Goal: Transaction & Acquisition: Book appointment/travel/reservation

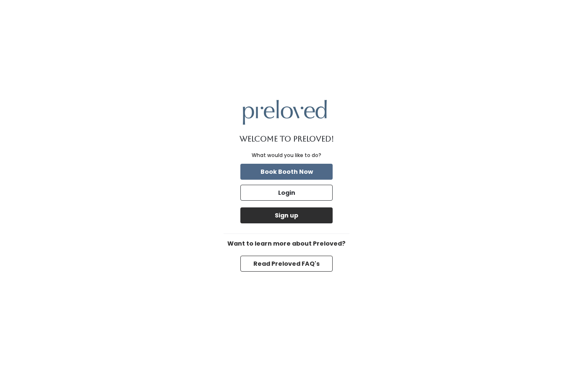
click at [289, 223] on button "Sign up" at bounding box center [286, 215] width 92 height 16
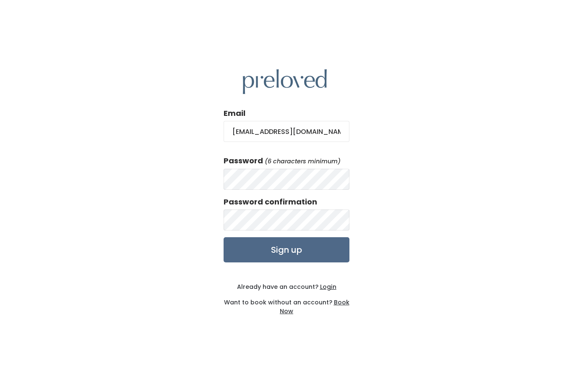
type input "[EMAIL_ADDRESS][DOMAIN_NAME]"
click at [286, 262] on input "Sign up" at bounding box center [287, 249] width 126 height 25
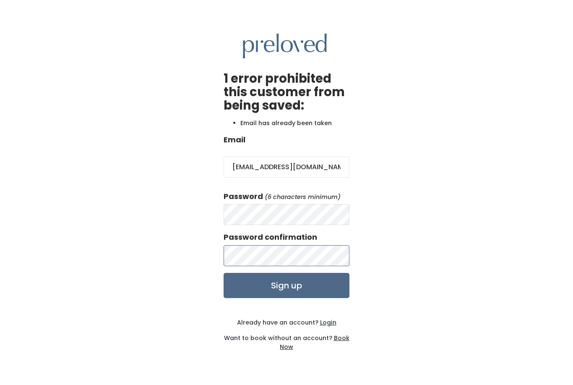
scroll to position [11, 0]
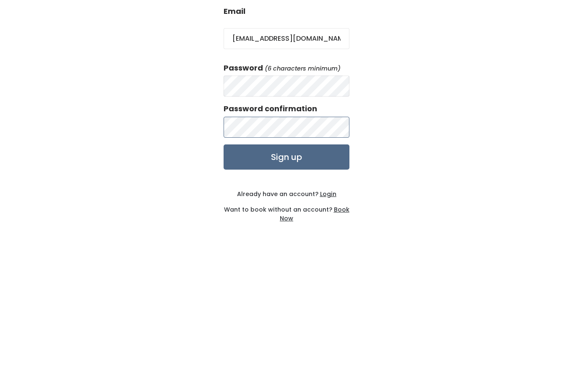
click at [286, 273] on input "Sign up" at bounding box center [287, 285] width 126 height 25
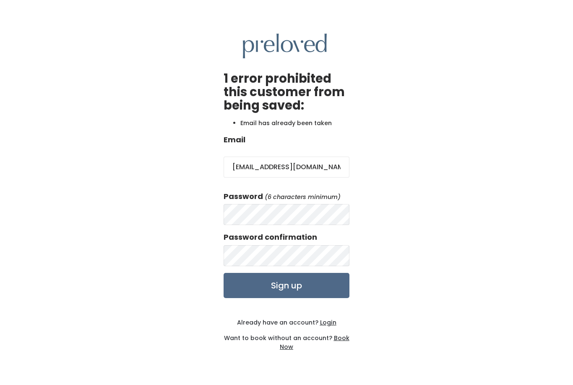
scroll to position [27, 0]
click at [325, 318] on u "Login" at bounding box center [328, 322] width 16 height 8
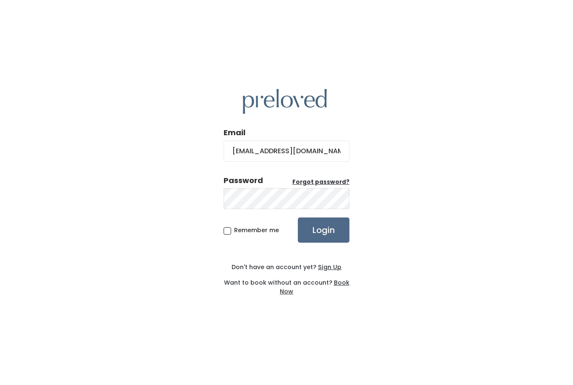
type input "[EMAIL_ADDRESS][DOMAIN_NAME]"
click at [313, 242] on input "Login" at bounding box center [324, 229] width 52 height 25
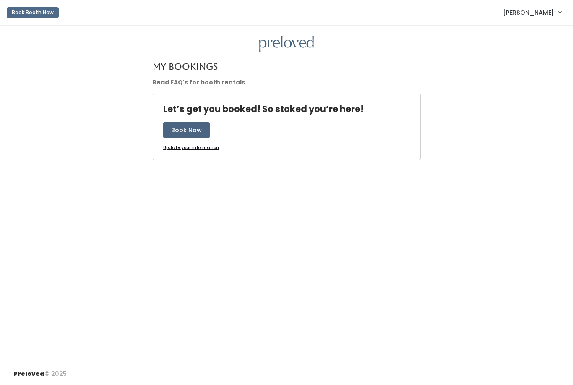
drag, startPoint x: 0, startPoint y: 0, endPoint x: 188, endPoint y: 125, distance: 225.9
click at [188, 125] on button "Book Now" at bounding box center [186, 130] width 47 height 16
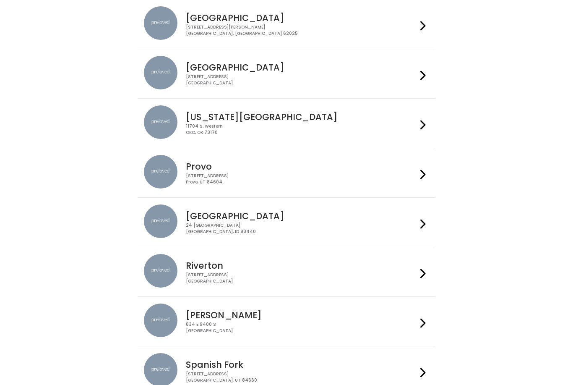
scroll to position [135, 0]
drag, startPoint x: 0, startPoint y: 0, endPoint x: 419, endPoint y: 177, distance: 455.1
click at [419, 178] on div at bounding box center [423, 172] width 12 height 36
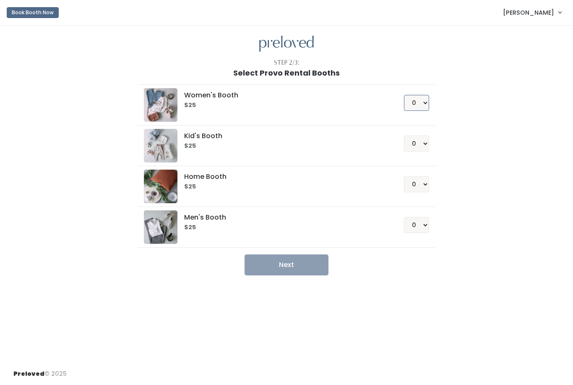
drag, startPoint x: 0, startPoint y: 0, endPoint x: 424, endPoint y: 104, distance: 436.6
select select "1"
drag, startPoint x: 424, startPoint y: 104, endPoint x: 302, endPoint y: 266, distance: 202.9
click at [302, 266] on button "Next" at bounding box center [287, 264] width 84 height 21
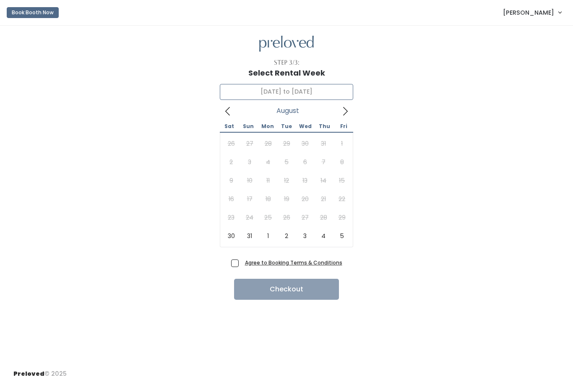
type input "August 30 to September 5"
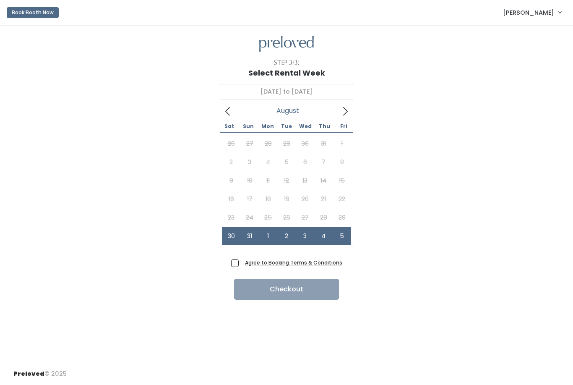
click at [242, 265] on span "Agree to Booking Terms & Conditions" at bounding box center [292, 262] width 101 height 8
click at [242, 263] on input "Agree to Booking Terms & Conditions" at bounding box center [244, 260] width 5 height 5
checkbox input "true"
drag, startPoint x: 239, startPoint y: 265, endPoint x: 44, endPoint y: 14, distance: 317.2
click at [44, 15] on button "Book Booth Now" at bounding box center [33, 12] width 52 height 11
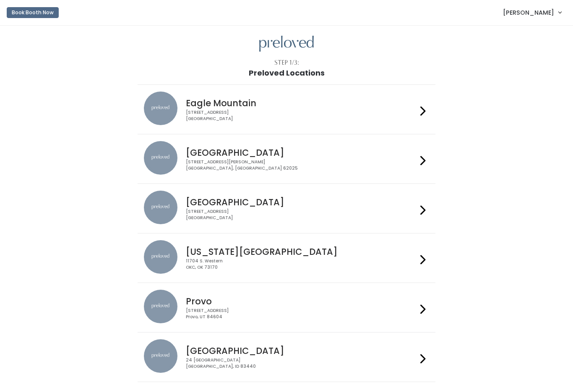
click at [24, 14] on button "Book Booth Now" at bounding box center [33, 12] width 52 height 11
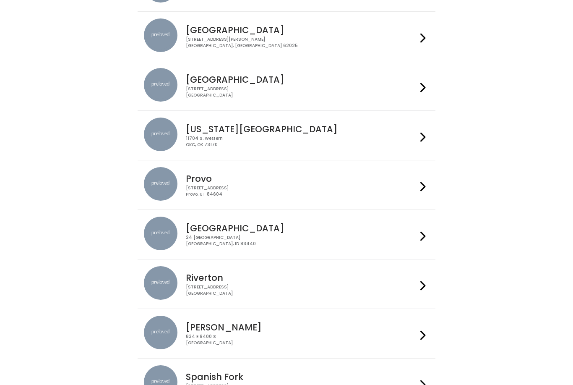
drag, startPoint x: 0, startPoint y: 0, endPoint x: 203, endPoint y: 209, distance: 291.3
click at [203, 209] on li "Rexburg 24 South 1st West Rexburg, ID 83440" at bounding box center [286, 234] width 297 height 50
drag, startPoint x: 203, startPoint y: 209, endPoint x: 207, endPoint y: 180, distance: 29.2
click at [207, 180] on h4 "Provo" at bounding box center [301, 179] width 231 height 10
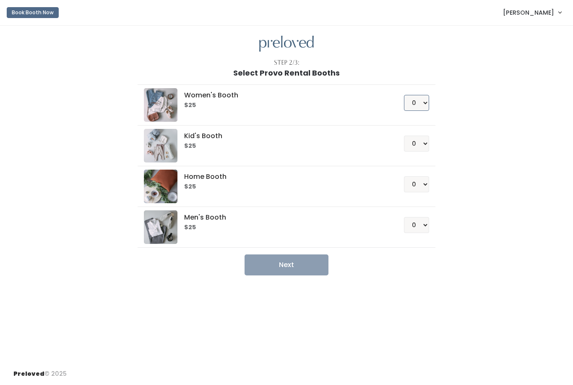
drag, startPoint x: 0, startPoint y: 0, endPoint x: 424, endPoint y: 98, distance: 435.3
select select "2"
drag, startPoint x: 424, startPoint y: 98, endPoint x: 309, endPoint y: 265, distance: 202.6
drag, startPoint x: 309, startPoint y: 265, endPoint x: 281, endPoint y: 262, distance: 27.8
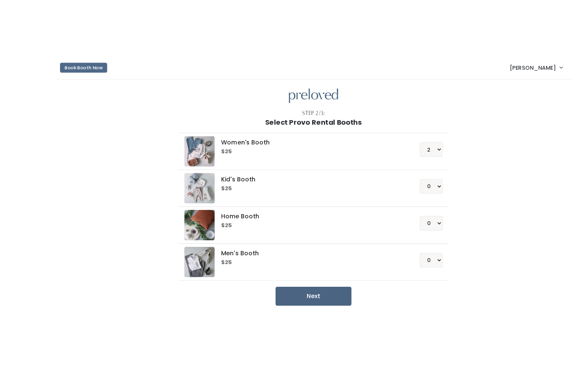
scroll to position [16, 0]
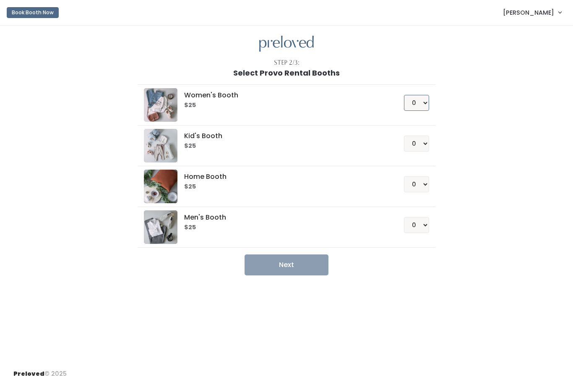
drag, startPoint x: 0, startPoint y: 0, endPoint x: 422, endPoint y: 85, distance: 430.9
select select "2"
drag, startPoint x: 422, startPoint y: 85, endPoint x: 297, endPoint y: 252, distance: 208.5
click at [297, 254] on button "Next" at bounding box center [287, 264] width 84 height 21
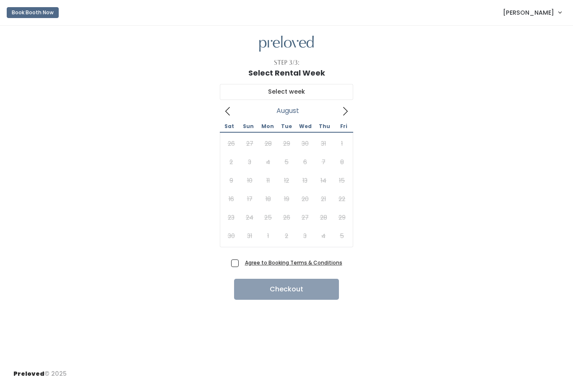
drag, startPoint x: 0, startPoint y: 0, endPoint x: 290, endPoint y: 237, distance: 374.5
click at [290, 237] on div "26 27 28 29 30 31 1 2 3 4 5 6 7 8 9 10 11 12 13 14 15 16 17 18 19 20 21 22 23 2…" at bounding box center [286, 189] width 129 height 111
click at [346, 111] on icon at bounding box center [345, 111] width 9 height 9
drag, startPoint x: 346, startPoint y: 111, endPoint x: 225, endPoint y: 112, distance: 120.4
click at [225, 112] on icon at bounding box center [227, 111] width 9 height 9
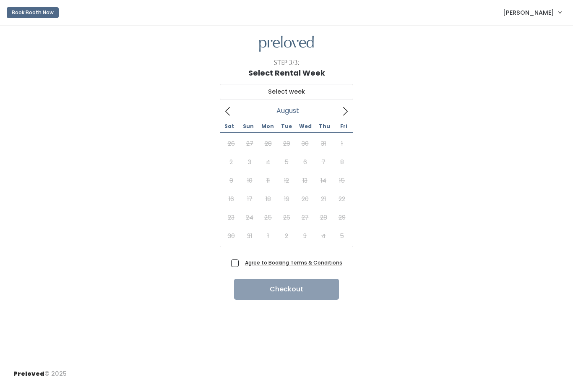
drag, startPoint x: 225, startPoint y: 112, endPoint x: 345, endPoint y: 115, distance: 120.0
click at [345, 115] on icon at bounding box center [345, 111] width 9 height 9
drag, startPoint x: 345, startPoint y: 115, endPoint x: 229, endPoint y: 109, distance: 115.9
click at [229, 109] on icon at bounding box center [227, 111] width 9 height 9
drag, startPoint x: 229, startPoint y: 109, endPoint x: 19, endPoint y: 16, distance: 229.5
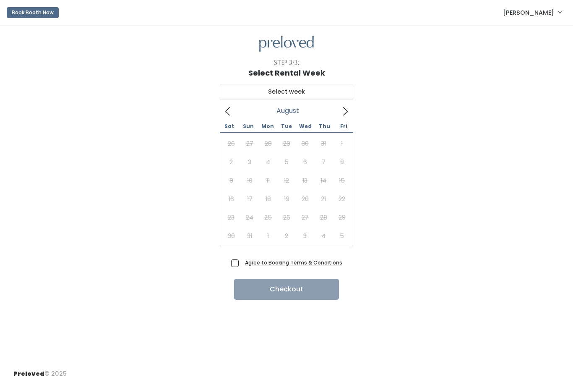
click at [19, 16] on button "Book Booth Now" at bounding box center [33, 12] width 52 height 11
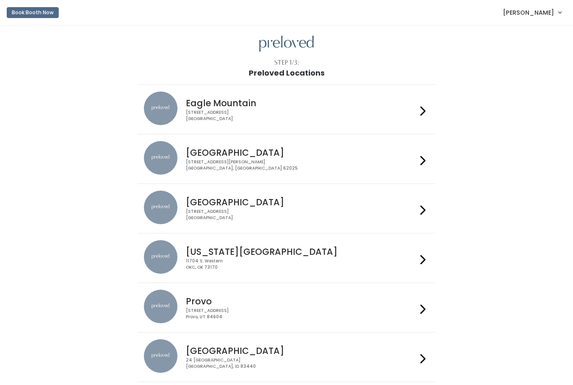
drag, startPoint x: 0, startPoint y: 0, endPoint x: 193, endPoint y: 317, distance: 371.4
click at [193, 317] on div "230 W Cougar Blvd Provo, UT 84604" at bounding box center [301, 313] width 231 height 12
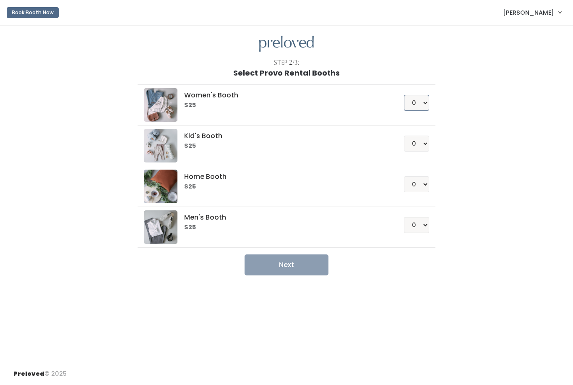
drag, startPoint x: 0, startPoint y: 0, endPoint x: 422, endPoint y: 102, distance: 433.7
select select "2"
drag, startPoint x: 422, startPoint y: 102, endPoint x: 294, endPoint y: 263, distance: 205.5
click at [294, 263] on button "Next" at bounding box center [287, 264] width 84 height 21
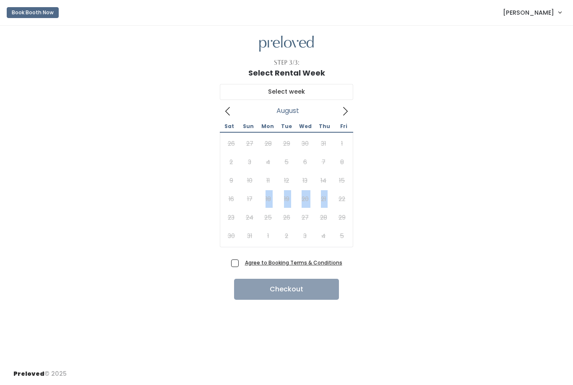
drag, startPoint x: 0, startPoint y: 0, endPoint x: 252, endPoint y: 192, distance: 316.4
click at [252, 192] on div "26 27 28 29 30 31 1 2 3 4 5 6 7 8 9 10 11 12 13 14 15 16 17 18 19 20 21 22 23 2…" at bounding box center [286, 189] width 129 height 111
drag, startPoint x: 252, startPoint y: 192, endPoint x: 383, endPoint y: 133, distance: 144.0
click at [384, 133] on div "August 2025 Sat Sun Mon Tue Wed Thu Fri 26 27 28 29 30 31 1 2 3 4 5 6 7 8 9 10 …" at bounding box center [286, 166] width 546 height 179
drag, startPoint x: 384, startPoint y: 133, endPoint x: 347, endPoint y: 108, distance: 44.7
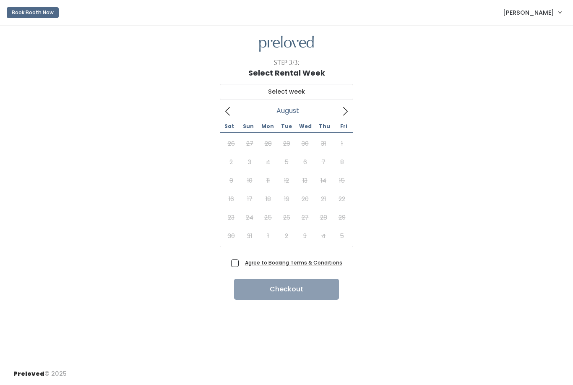
click at [346, 108] on icon at bounding box center [345, 111] width 9 height 9
click at [347, 108] on icon at bounding box center [345, 111] width 9 height 9
drag, startPoint x: 347, startPoint y: 108, endPoint x: 227, endPoint y: 112, distance: 120.0
click at [227, 112] on icon at bounding box center [227, 111] width 5 height 8
drag, startPoint x: 227, startPoint y: 112, endPoint x: 347, endPoint y: 111, distance: 120.0
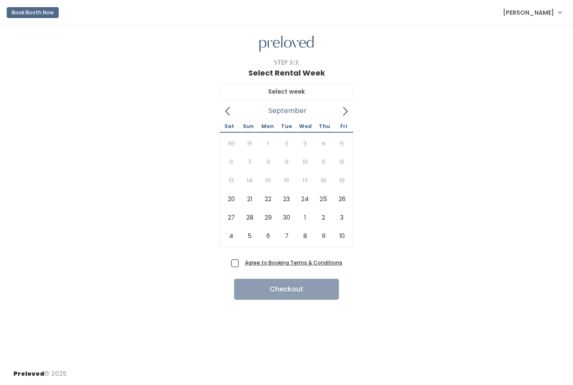
click at [347, 111] on icon at bounding box center [345, 111] width 5 height 8
drag, startPoint x: 347, startPoint y: 111, endPoint x: 227, endPoint y: 111, distance: 120.4
click at [227, 111] on icon at bounding box center [227, 111] width 9 height 9
drag, startPoint x: 227, startPoint y: 111, endPoint x: 344, endPoint y: 113, distance: 117.5
click at [344, 113] on icon at bounding box center [345, 111] width 9 height 9
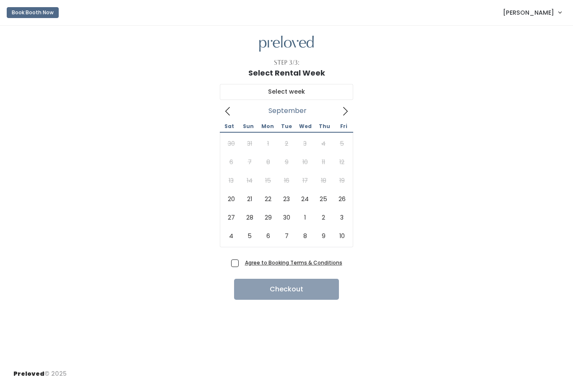
drag, startPoint x: 344, startPoint y: 113, endPoint x: 229, endPoint y: 115, distance: 114.9
click at [229, 115] on icon at bounding box center [227, 111] width 5 height 8
drag, startPoint x: 229, startPoint y: 115, endPoint x: 345, endPoint y: 111, distance: 115.8
click at [345, 111] on icon at bounding box center [345, 111] width 9 height 9
drag, startPoint x: 345, startPoint y: 111, endPoint x: 228, endPoint y: 113, distance: 116.6
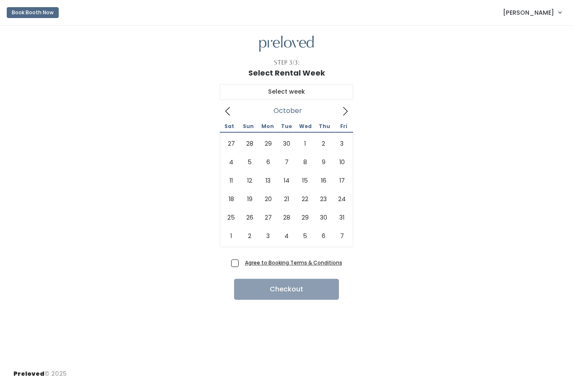
click at [228, 113] on icon at bounding box center [227, 111] width 9 height 9
drag, startPoint x: 228, startPoint y: 113, endPoint x: 348, endPoint y: 113, distance: 119.5
click at [348, 113] on icon at bounding box center [345, 111] width 9 height 9
drag, startPoint x: 348, startPoint y: 113, endPoint x: 229, endPoint y: 112, distance: 118.7
click at [229, 112] on icon at bounding box center [227, 111] width 9 height 9
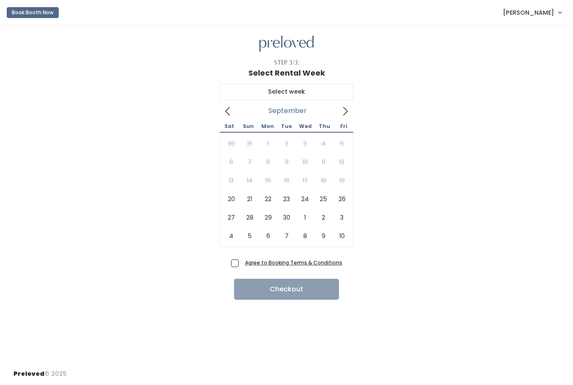
drag, startPoint x: 229, startPoint y: 112, endPoint x: 345, endPoint y: 111, distance: 116.2
click at [345, 111] on icon at bounding box center [345, 111] width 9 height 9
drag, startPoint x: 345, startPoint y: 111, endPoint x: 232, endPoint y: 110, distance: 112.8
click at [232, 110] on span at bounding box center [228, 110] width 16 height 13
click at [347, 113] on icon at bounding box center [345, 111] width 9 height 9
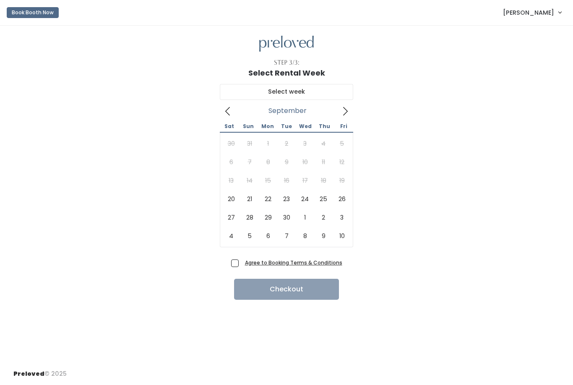
drag, startPoint x: 347, startPoint y: 113, endPoint x: 228, endPoint y: 111, distance: 119.6
click at [228, 111] on icon at bounding box center [227, 111] width 9 height 9
drag, startPoint x: 228, startPoint y: 111, endPoint x: 345, endPoint y: 112, distance: 117.0
click at [345, 112] on icon at bounding box center [345, 111] width 9 height 9
click at [227, 112] on icon at bounding box center [227, 111] width 9 height 9
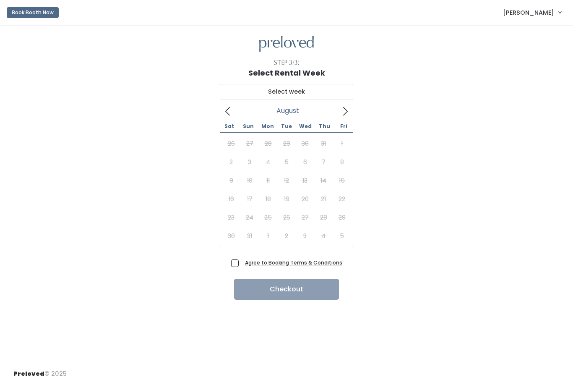
drag, startPoint x: 227, startPoint y: 112, endPoint x: 344, endPoint y: 111, distance: 116.2
click at [344, 111] on icon at bounding box center [345, 111] width 9 height 9
drag, startPoint x: 344, startPoint y: 111, endPoint x: 227, endPoint y: 111, distance: 116.2
click at [227, 111] on icon at bounding box center [227, 111] width 9 height 9
click at [225, 110] on icon at bounding box center [227, 111] width 9 height 9
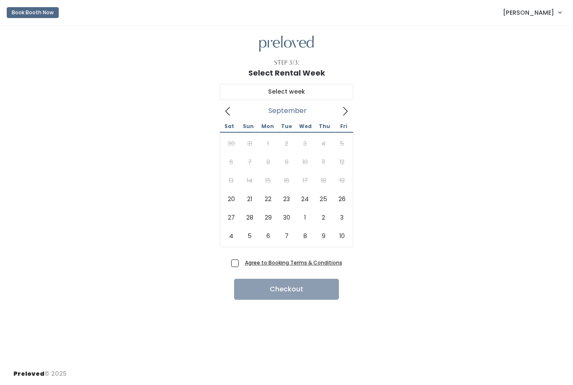
drag, startPoint x: 225, startPoint y: 110, endPoint x: 344, endPoint y: 112, distance: 119.1
click at [345, 112] on icon at bounding box center [345, 111] width 9 height 9
drag, startPoint x: 345, startPoint y: 112, endPoint x: 223, endPoint y: 107, distance: 121.8
click at [223, 107] on icon at bounding box center [227, 111] width 9 height 9
click at [345, 112] on icon at bounding box center [345, 111] width 9 height 9
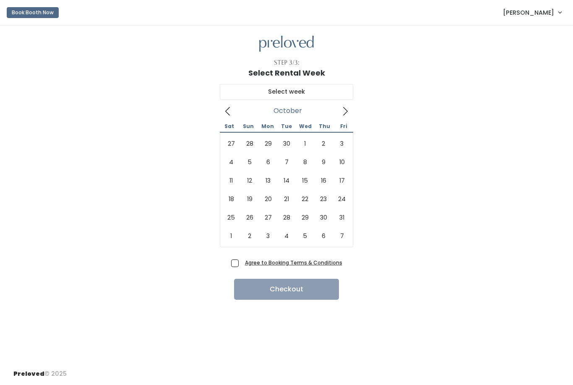
drag, startPoint x: 345, startPoint y: 112, endPoint x: 229, endPoint y: 110, distance: 116.2
click at [229, 110] on icon at bounding box center [227, 111] width 9 height 9
click at [227, 111] on icon at bounding box center [227, 111] width 9 height 9
drag, startPoint x: 227, startPoint y: 111, endPoint x: 345, endPoint y: 112, distance: 117.9
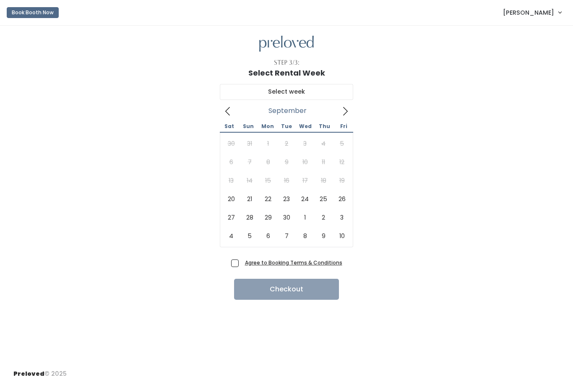
click at [345, 112] on icon at bounding box center [345, 111] width 9 height 9
click at [228, 114] on icon at bounding box center [227, 111] width 9 height 9
drag, startPoint x: 228, startPoint y: 114, endPoint x: 345, endPoint y: 111, distance: 117.5
click at [346, 111] on icon at bounding box center [345, 111] width 9 height 9
drag, startPoint x: 346, startPoint y: 111, endPoint x: 227, endPoint y: 110, distance: 118.7
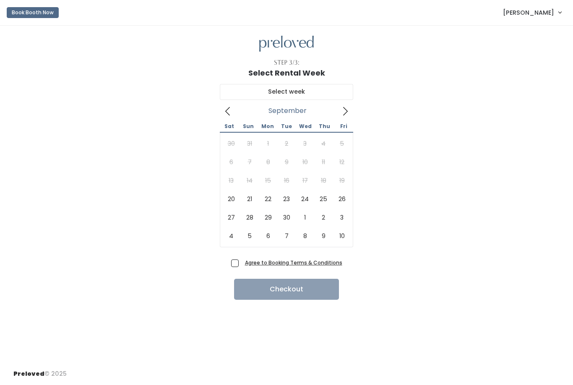
click at [227, 111] on icon at bounding box center [227, 111] width 9 height 9
drag, startPoint x: 227, startPoint y: 111, endPoint x: 346, endPoint y: 111, distance: 119.1
click at [346, 111] on icon at bounding box center [345, 111] width 9 height 9
drag, startPoint x: 346, startPoint y: 111, endPoint x: 227, endPoint y: 111, distance: 118.7
click at [227, 111] on icon at bounding box center [227, 111] width 9 height 9
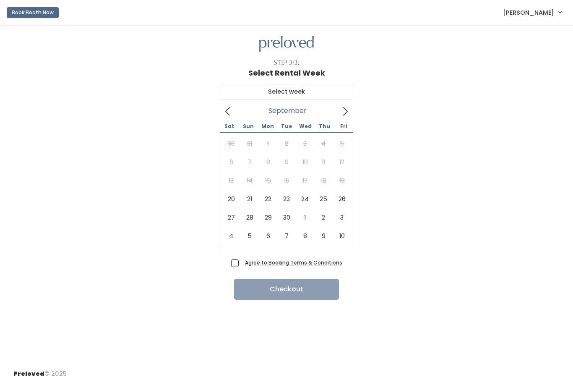
click at [347, 112] on icon at bounding box center [345, 111] width 9 height 9
drag, startPoint x: 347, startPoint y: 112, endPoint x: 229, endPoint y: 111, distance: 118.3
click at [229, 111] on icon at bounding box center [227, 111] width 9 height 9
click at [31, 12] on button "Book Booth Now" at bounding box center [33, 12] width 52 height 11
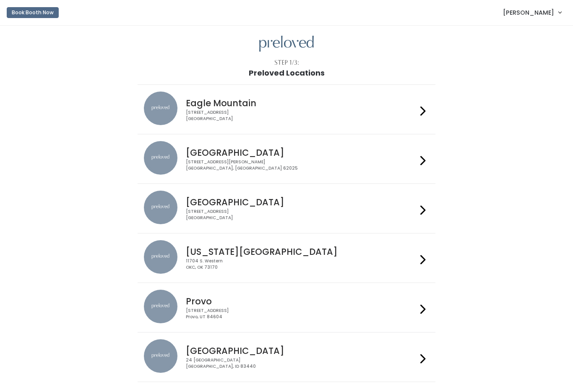
click at [212, 308] on div "[STREET_ADDRESS]" at bounding box center [301, 313] width 231 height 12
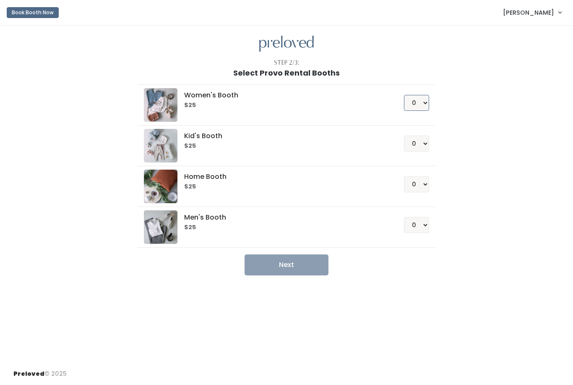
select select "1"
click at [273, 271] on button "Next" at bounding box center [287, 264] width 84 height 21
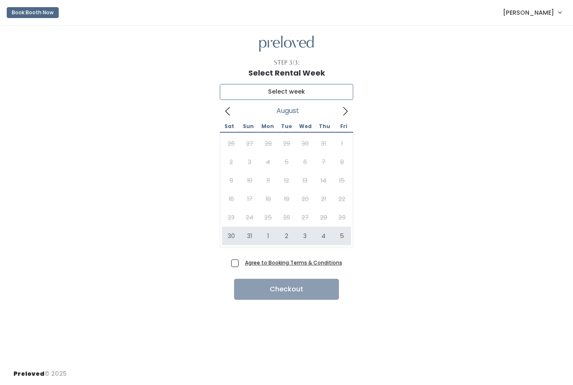
type input "[DATE] to [DATE]"
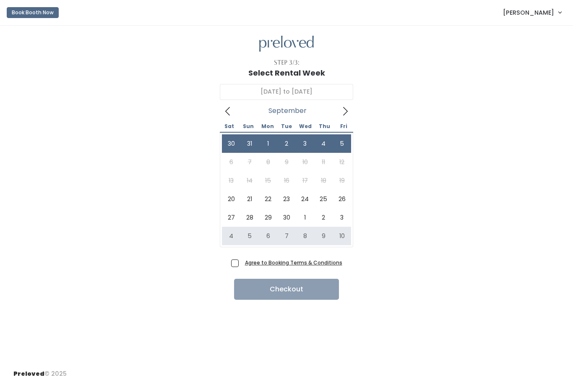
click at [242, 259] on span "Agree to Booking Terms & Conditions" at bounding box center [292, 262] width 101 height 8
click at [242, 259] on input "Agree to Booking Terms & Conditions" at bounding box center [244, 260] width 5 height 5
checkbox input "true"
click at [281, 293] on button "Checkout" at bounding box center [286, 289] width 105 height 21
